Goal: Task Accomplishment & Management: Manage account settings

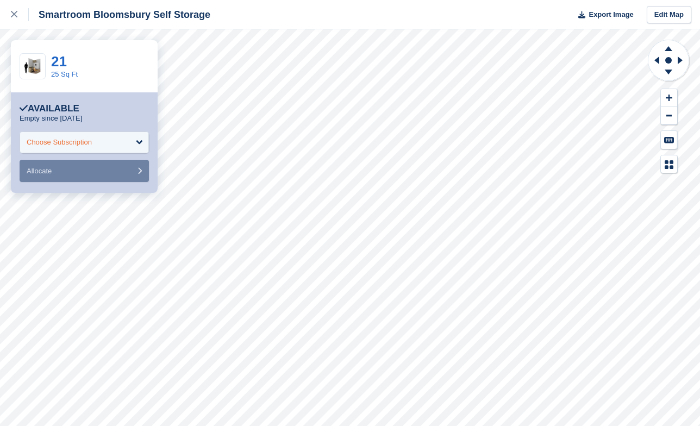
click at [83, 140] on div "Choose Subscription" at bounding box center [59, 142] width 65 height 11
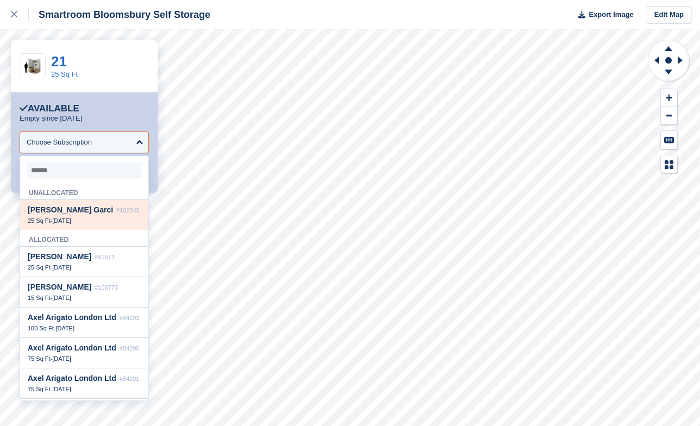
click at [86, 220] on div "25 Sq Ft - 20 Aug" at bounding box center [84, 221] width 113 height 8
select select "******"
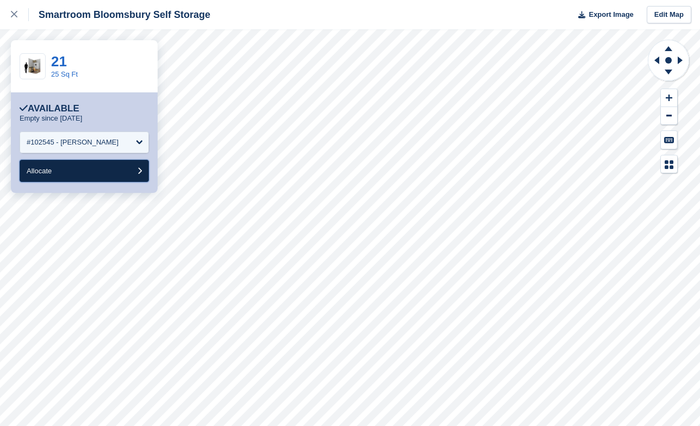
click at [88, 177] on button "Allocate" at bounding box center [84, 171] width 129 height 22
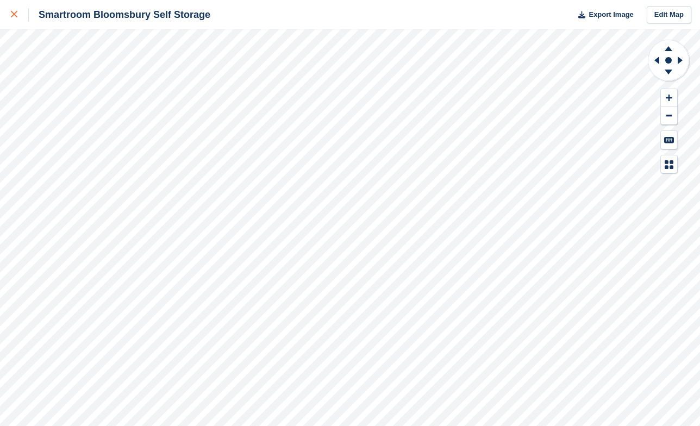
click at [19, 14] on div at bounding box center [20, 14] width 18 height 13
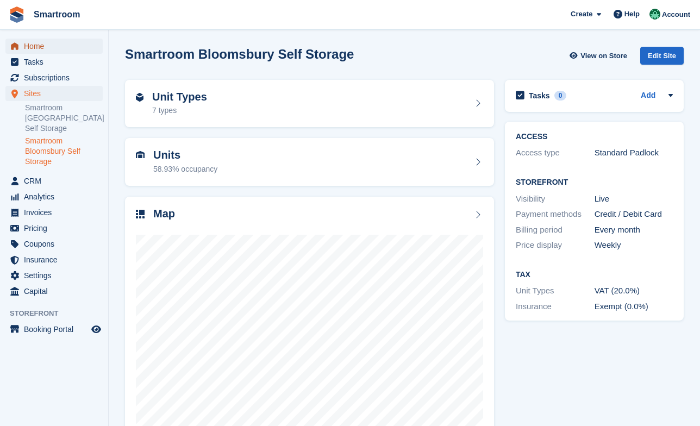
click at [37, 51] on span "Home" at bounding box center [56, 46] width 65 height 15
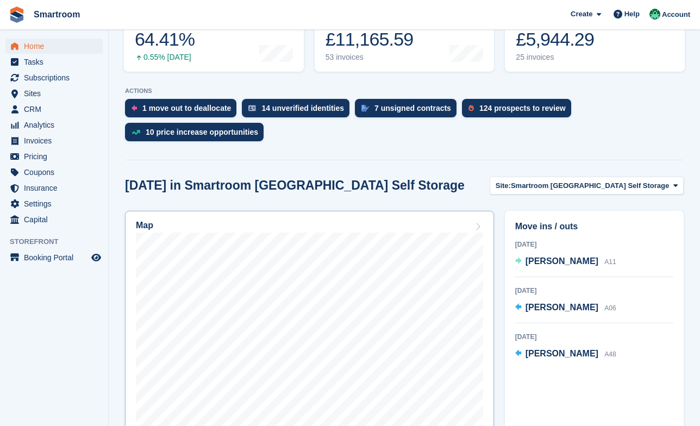
scroll to position [185, 0]
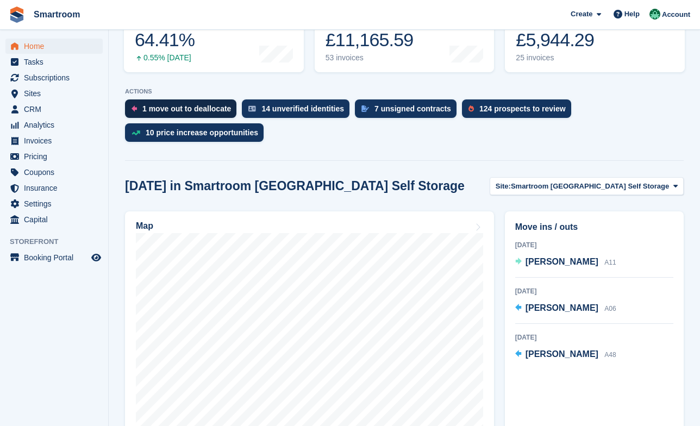
click at [183, 99] on div "1 move out to deallocate" at bounding box center [180, 108] width 111 height 18
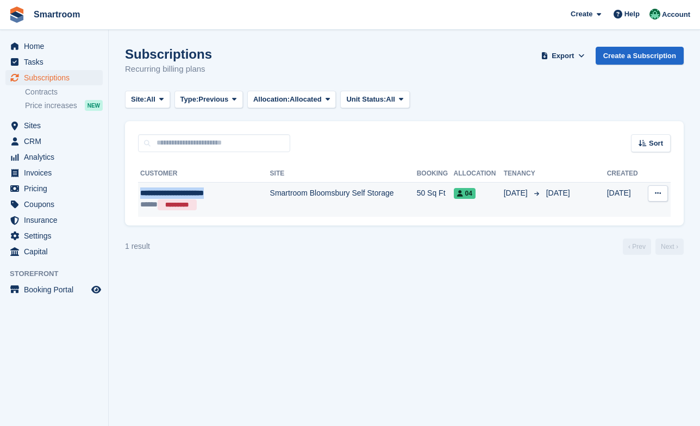
drag, startPoint x: 133, startPoint y: 192, endPoint x: 229, endPoint y: 194, distance: 96.7
click at [229, 194] on div "**********" at bounding box center [404, 188] width 559 height 73
copy div "**********"
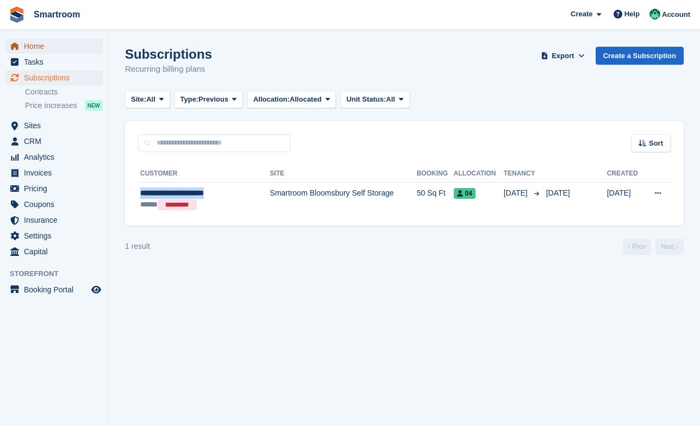
click at [37, 48] on span "Home" at bounding box center [56, 46] width 65 height 15
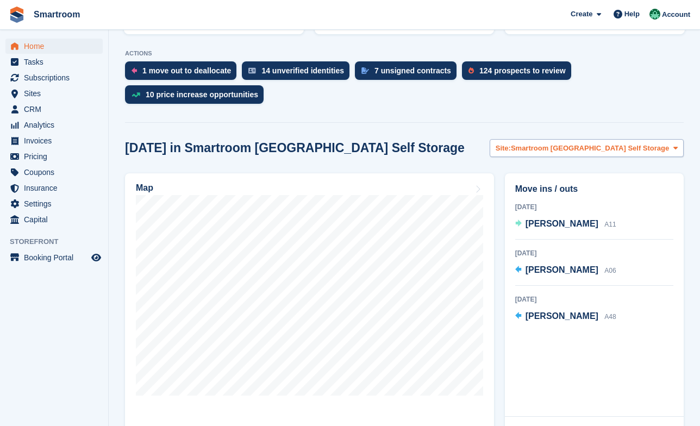
scroll to position [211, 0]
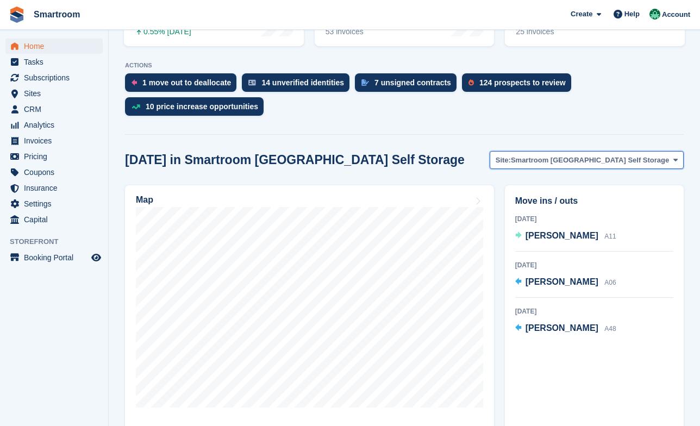
click at [574, 155] on span "Smartroom Stoke Newington Self Storage" at bounding box center [590, 160] width 158 height 11
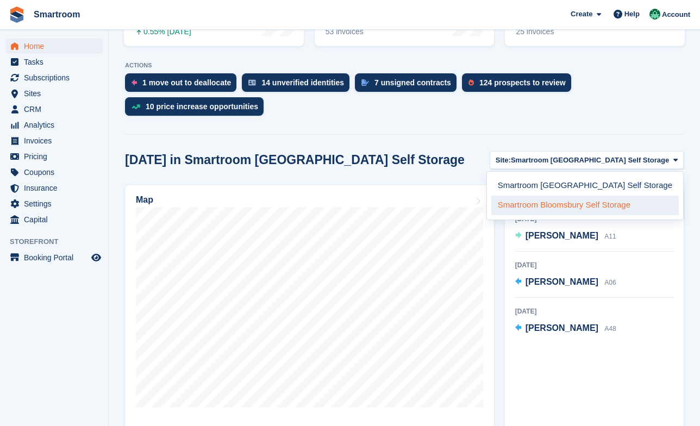
click at [576, 196] on link "Smartroom Bloomsbury Self Storage" at bounding box center [584, 206] width 187 height 20
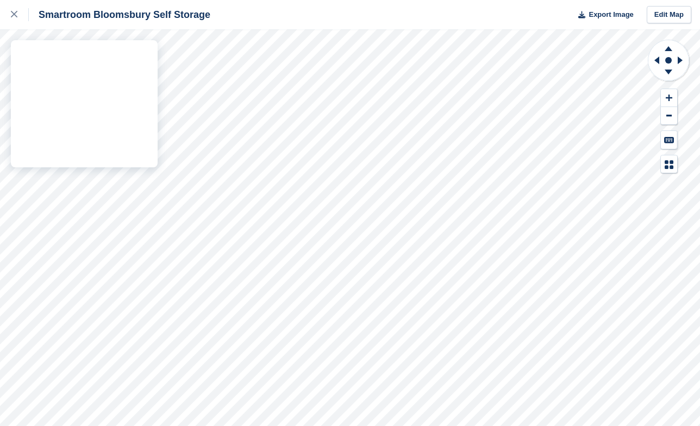
click at [142, 90] on div "Smartroom Bloomsbury Self Storage Export Image Edit Map" at bounding box center [350, 213] width 700 height 426
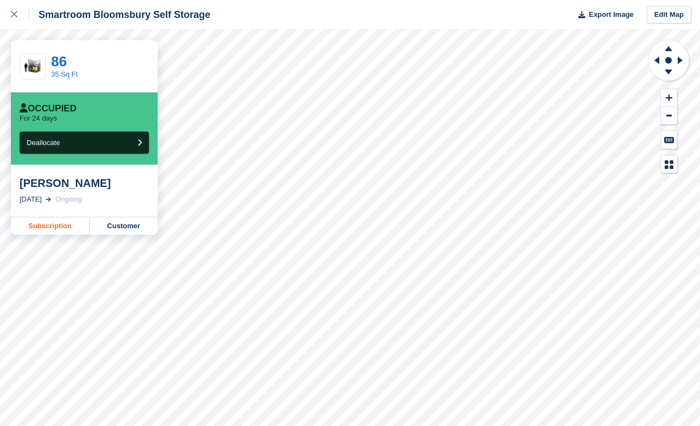
click at [56, 227] on link "Subscription" at bounding box center [50, 225] width 79 height 17
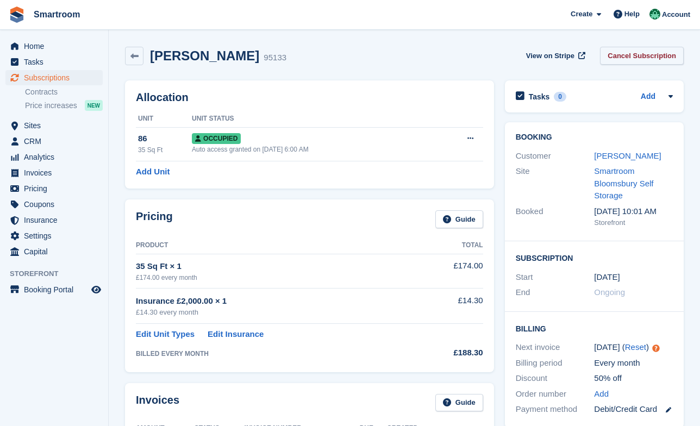
click at [624, 57] on link "Cancel Subscription" at bounding box center [642, 56] width 84 height 18
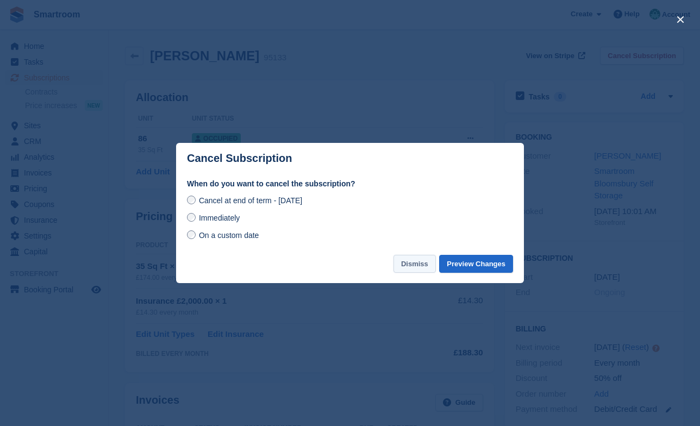
click at [414, 268] on button "Dismiss" at bounding box center [414, 264] width 42 height 18
